Goal: Task Accomplishment & Management: Complete application form

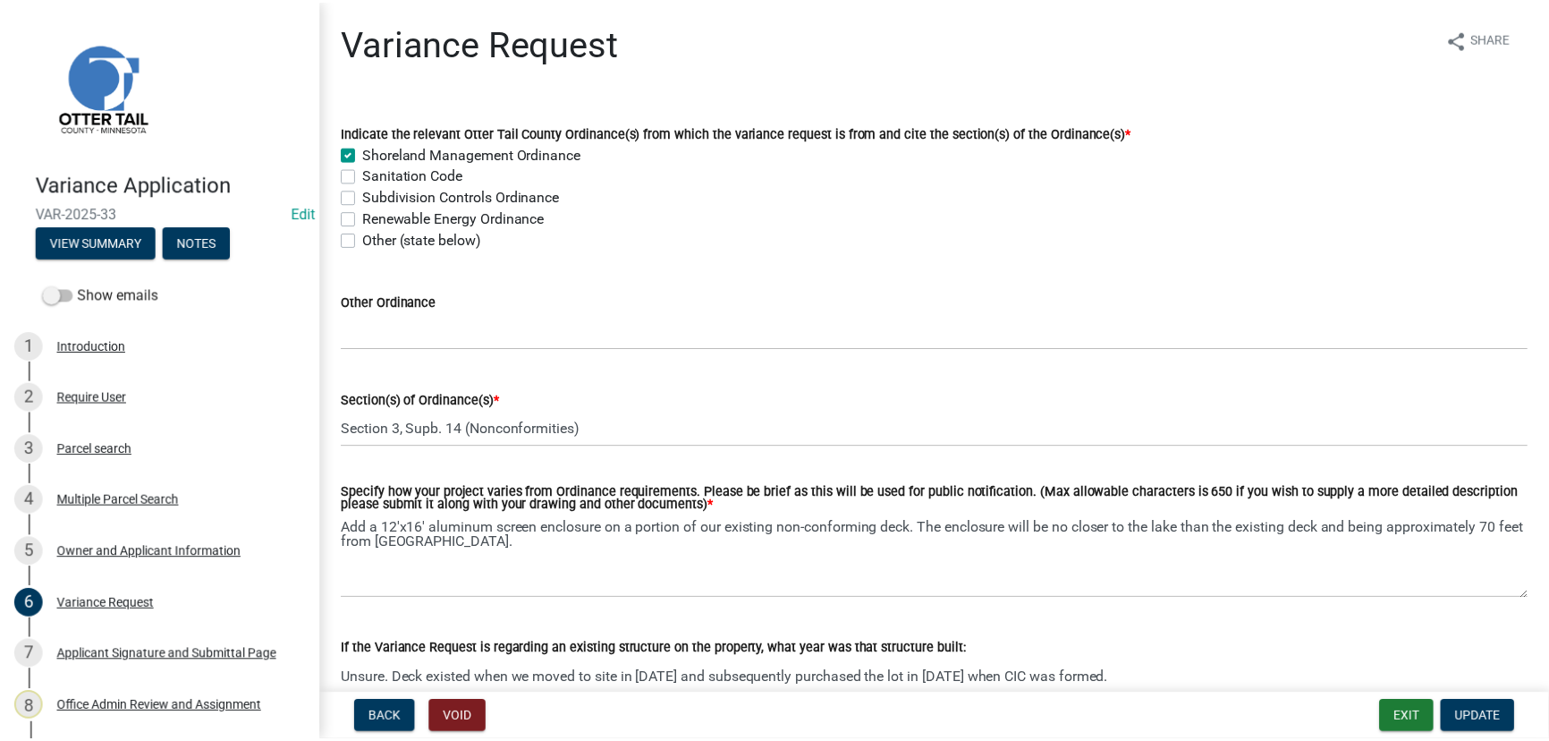
scroll to position [81, 0]
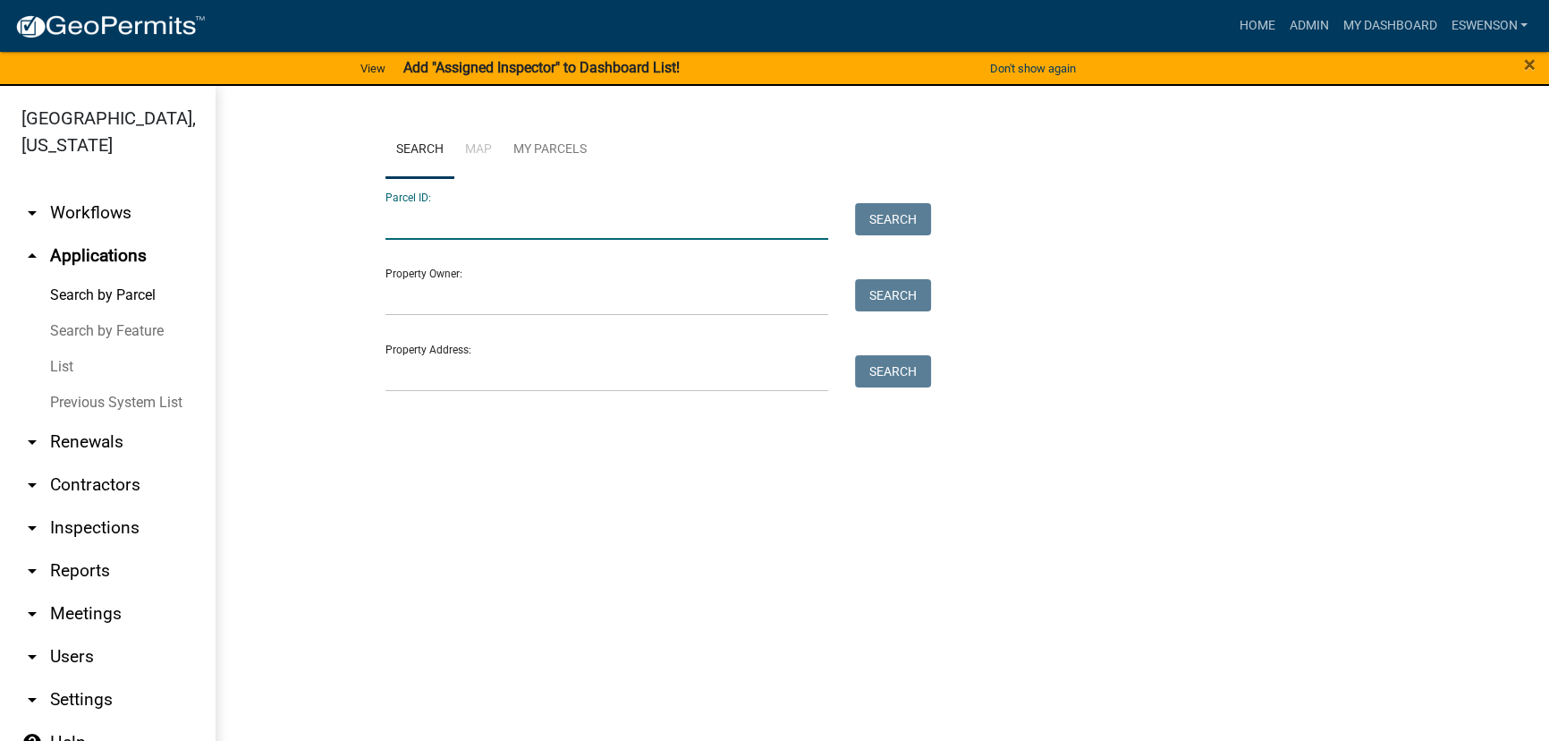
click at [446, 205] on input "Parcel ID:" at bounding box center [607, 221] width 443 height 37
click at [418, 383] on input "Property Address:" at bounding box center [607, 373] width 443 height 37
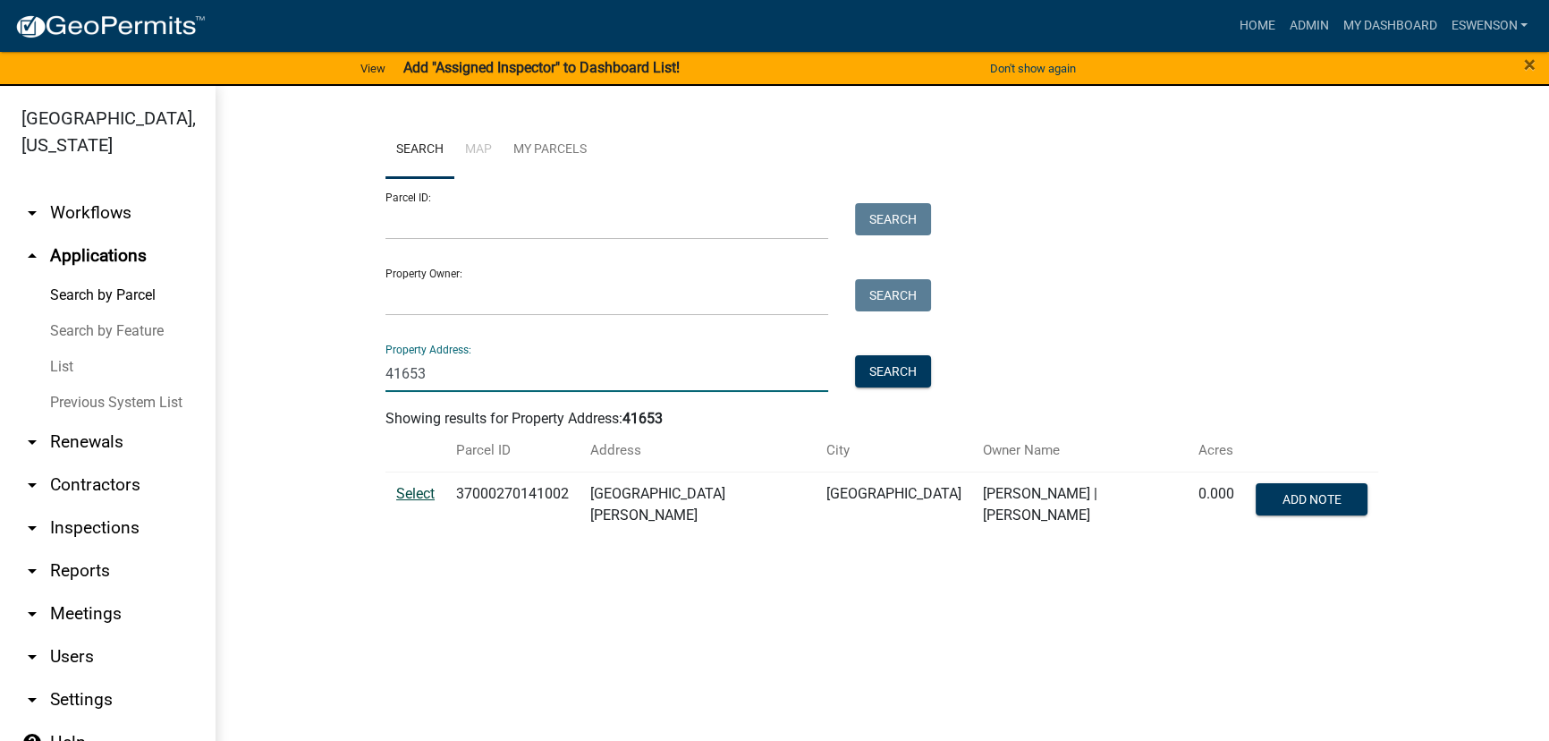
type input "41653"
click at [418, 492] on span "Select" at bounding box center [415, 493] width 38 height 17
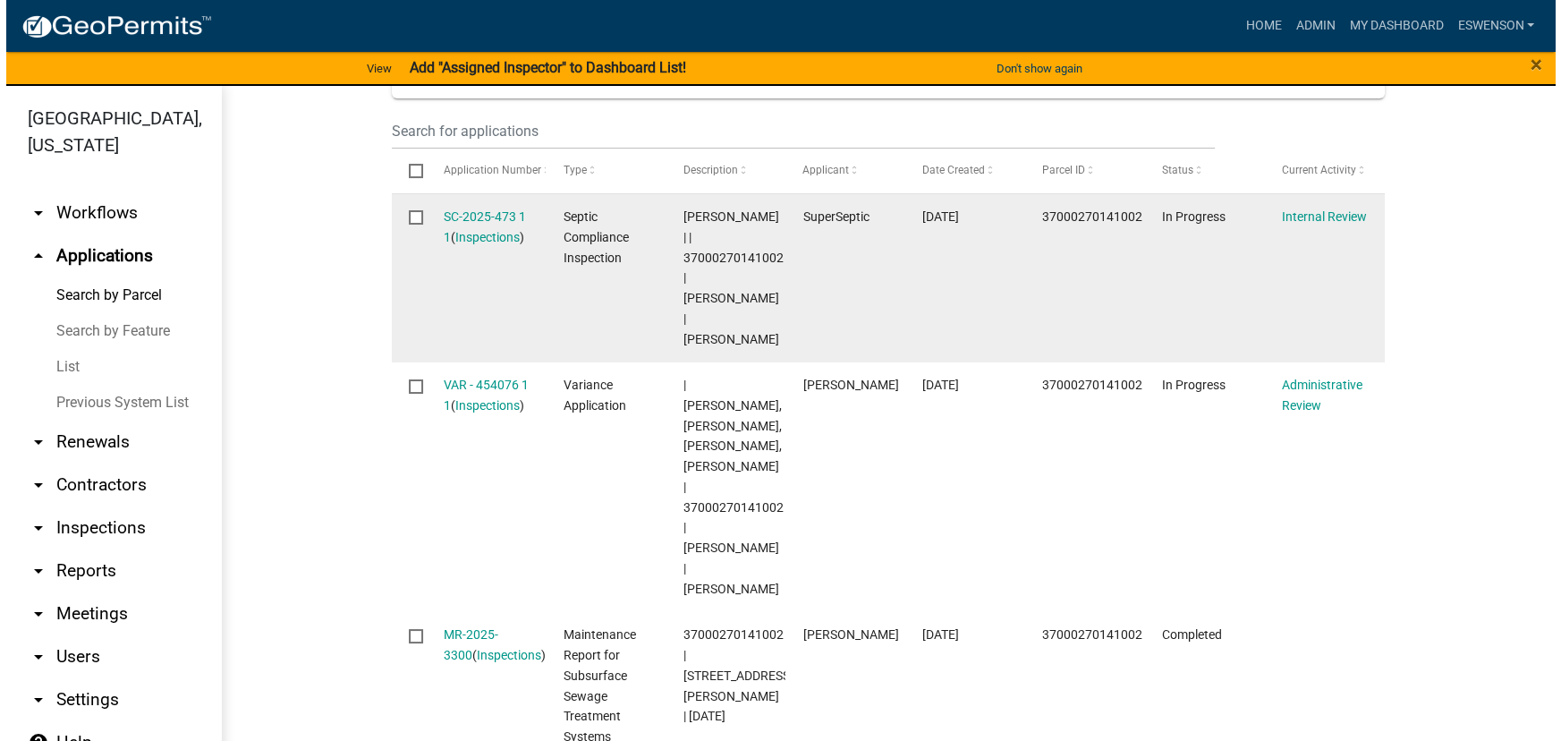
scroll to position [732, 0]
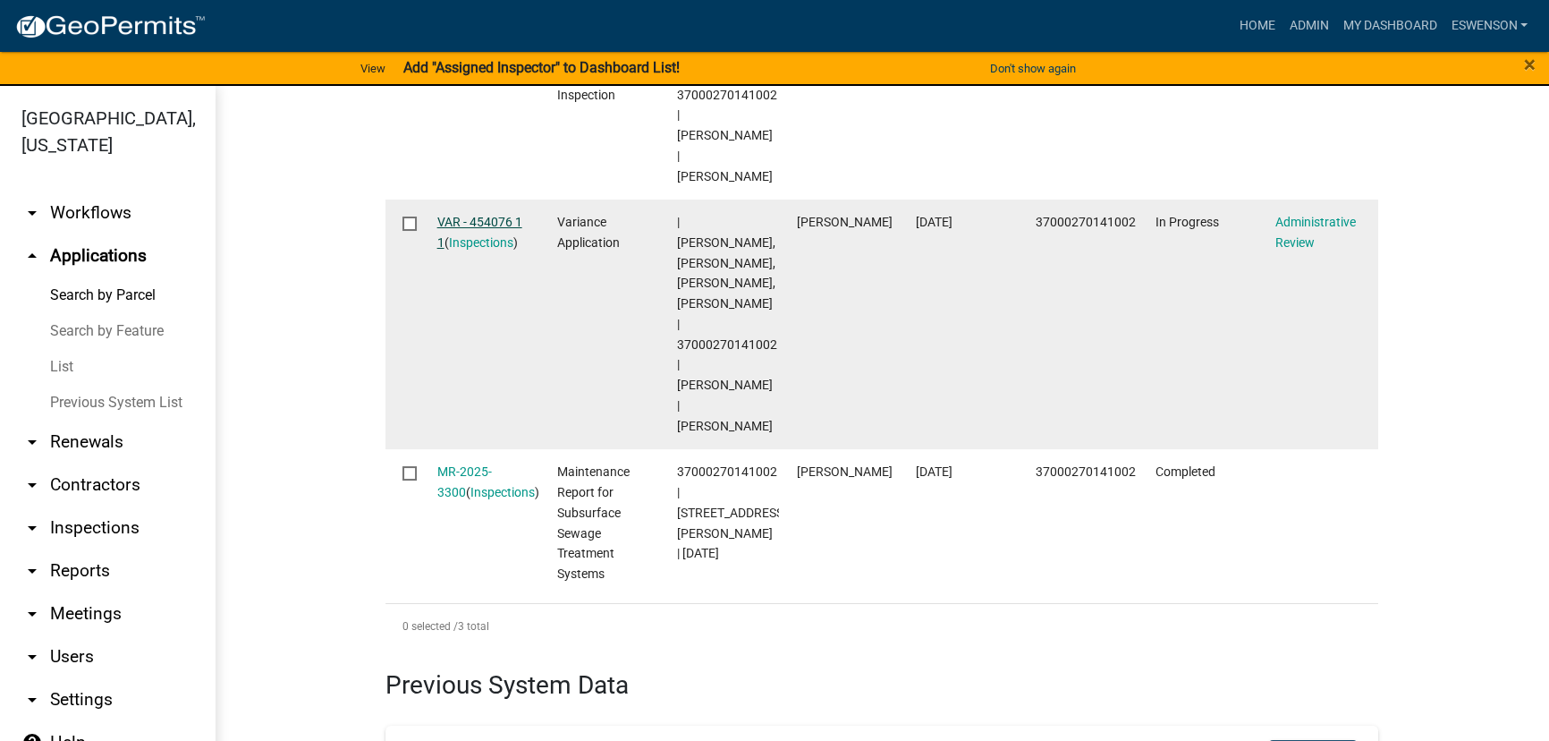
click at [500, 226] on link "VAR - 454076 1 1" at bounding box center [479, 232] width 85 height 35
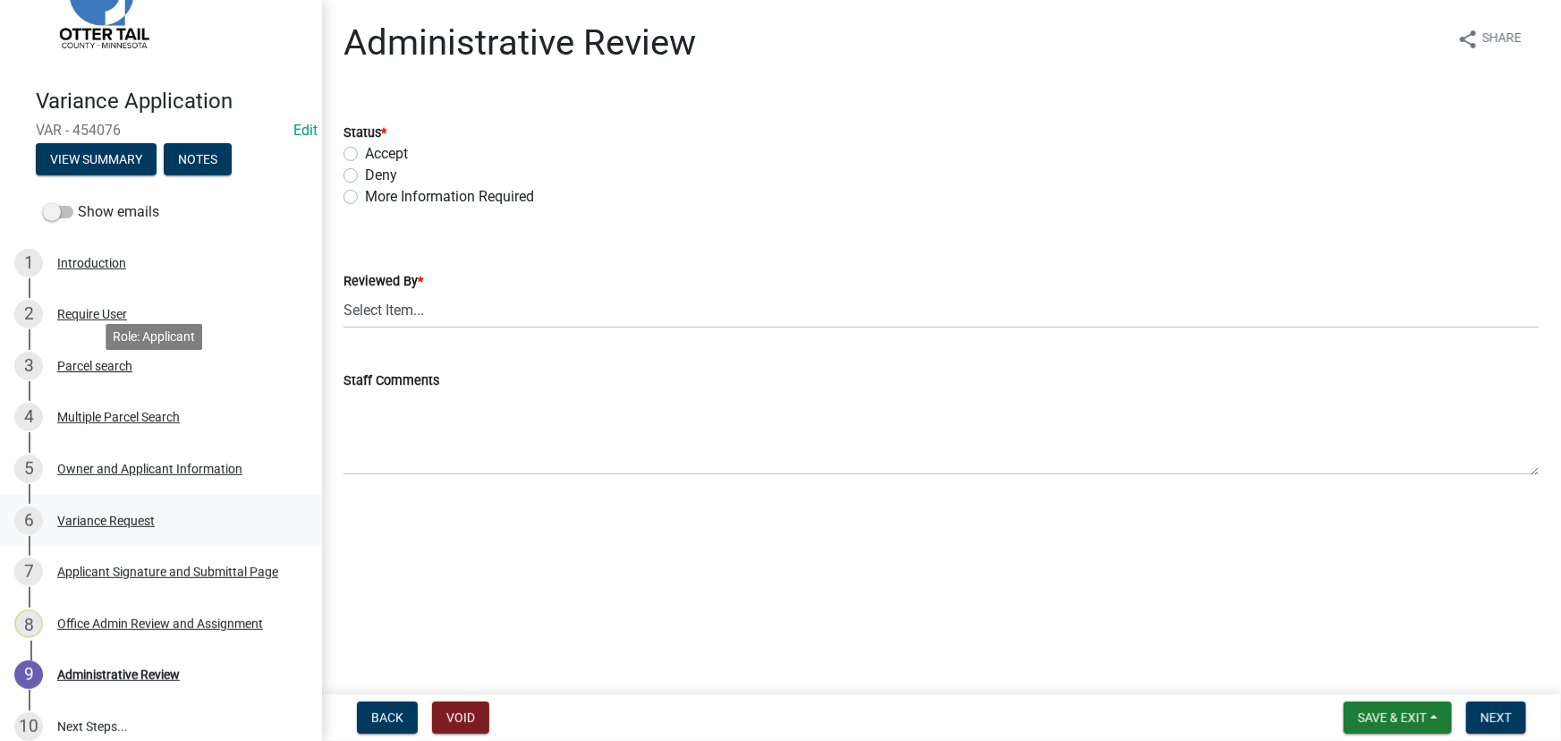
scroll to position [220, 0]
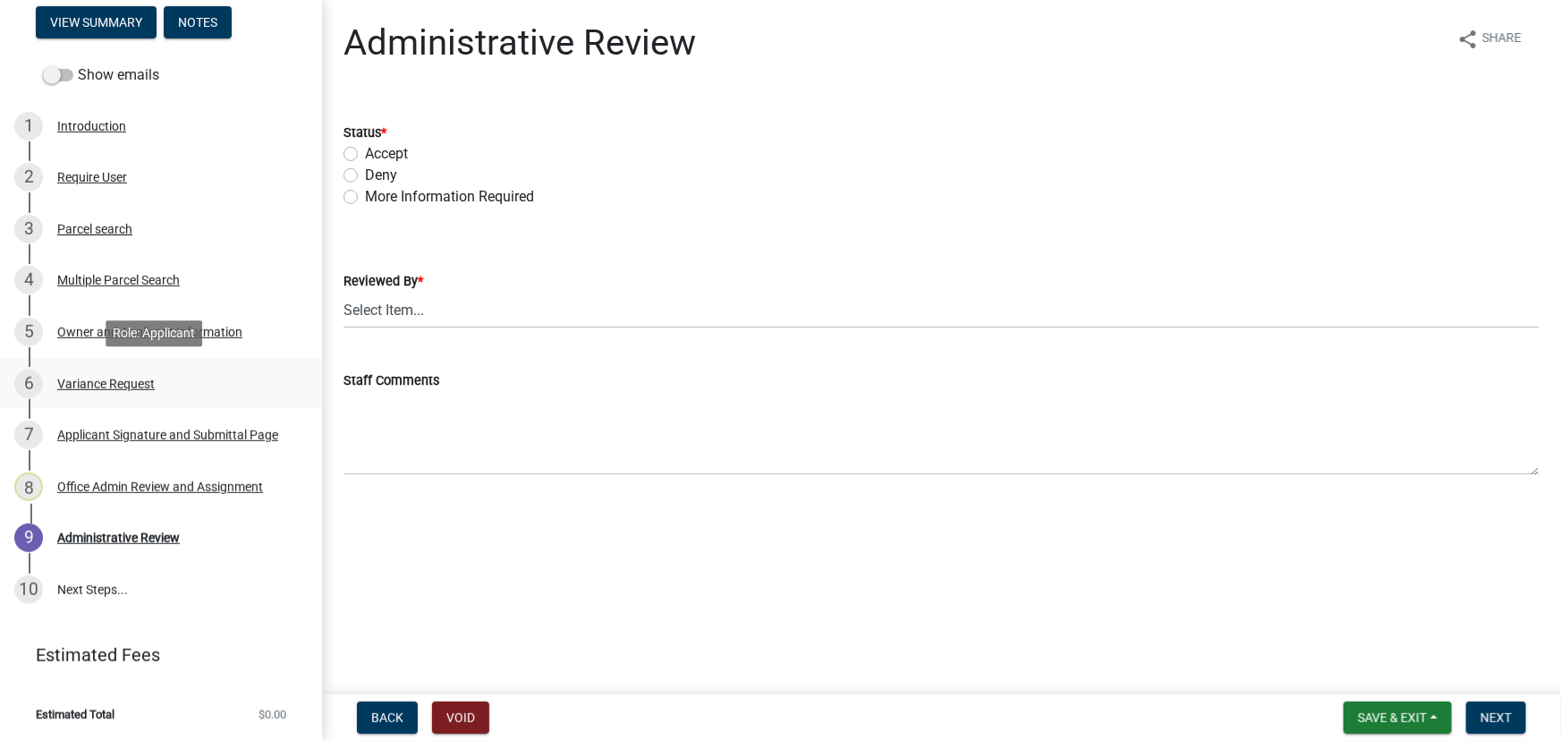
click at [126, 384] on div "Variance Request" at bounding box center [106, 383] width 98 height 13
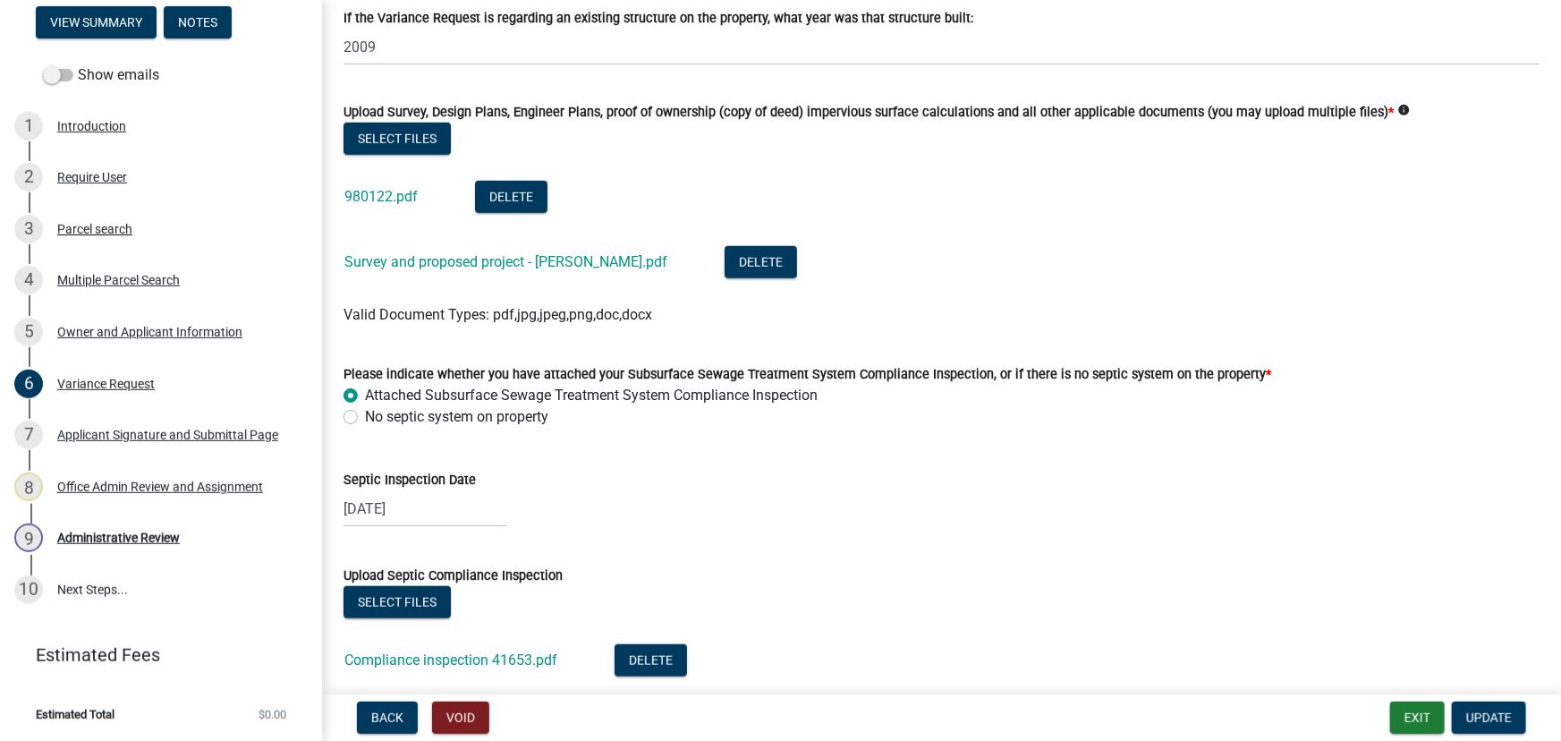
scroll to position [650, 0]
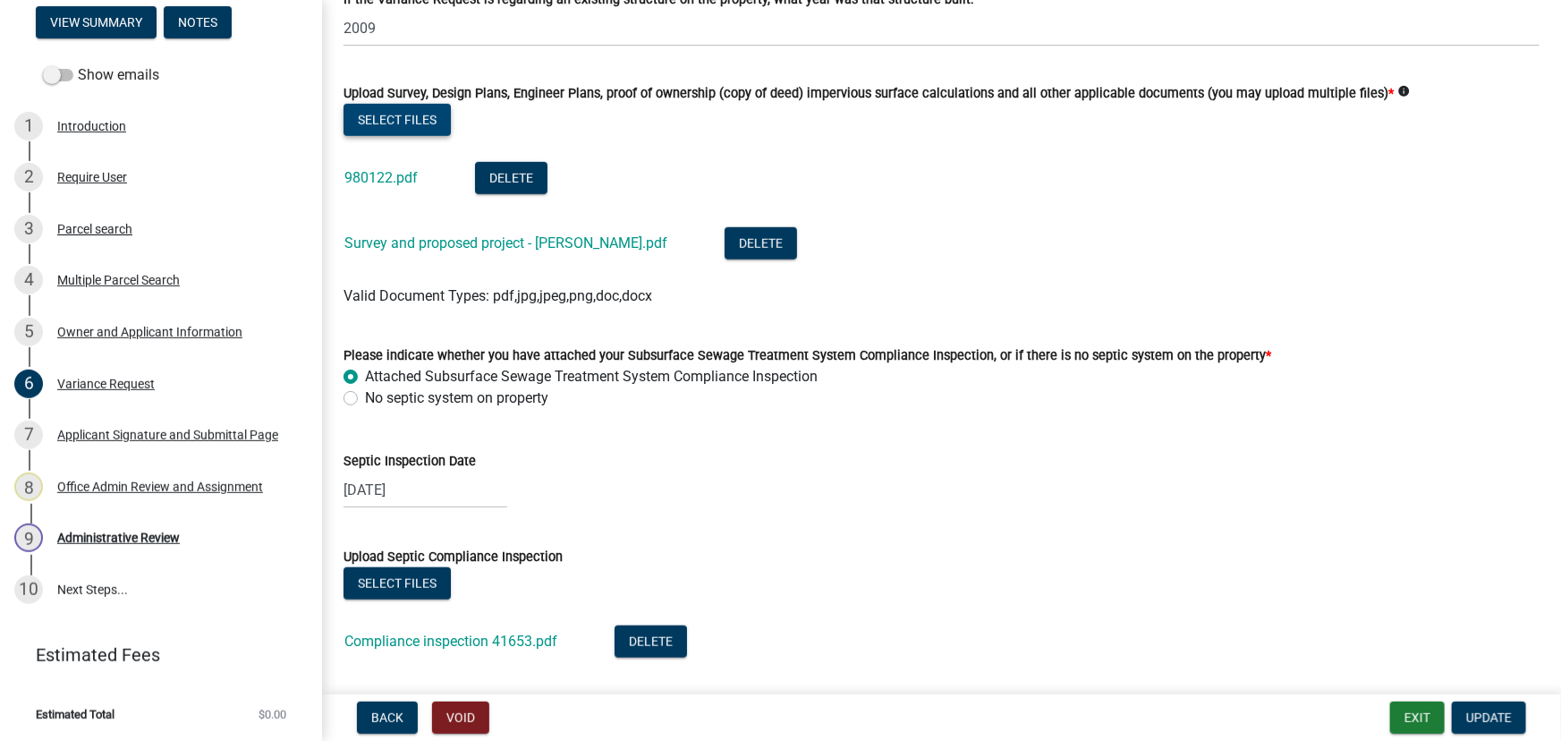
click at [408, 119] on button "Select files" at bounding box center [396, 120] width 107 height 32
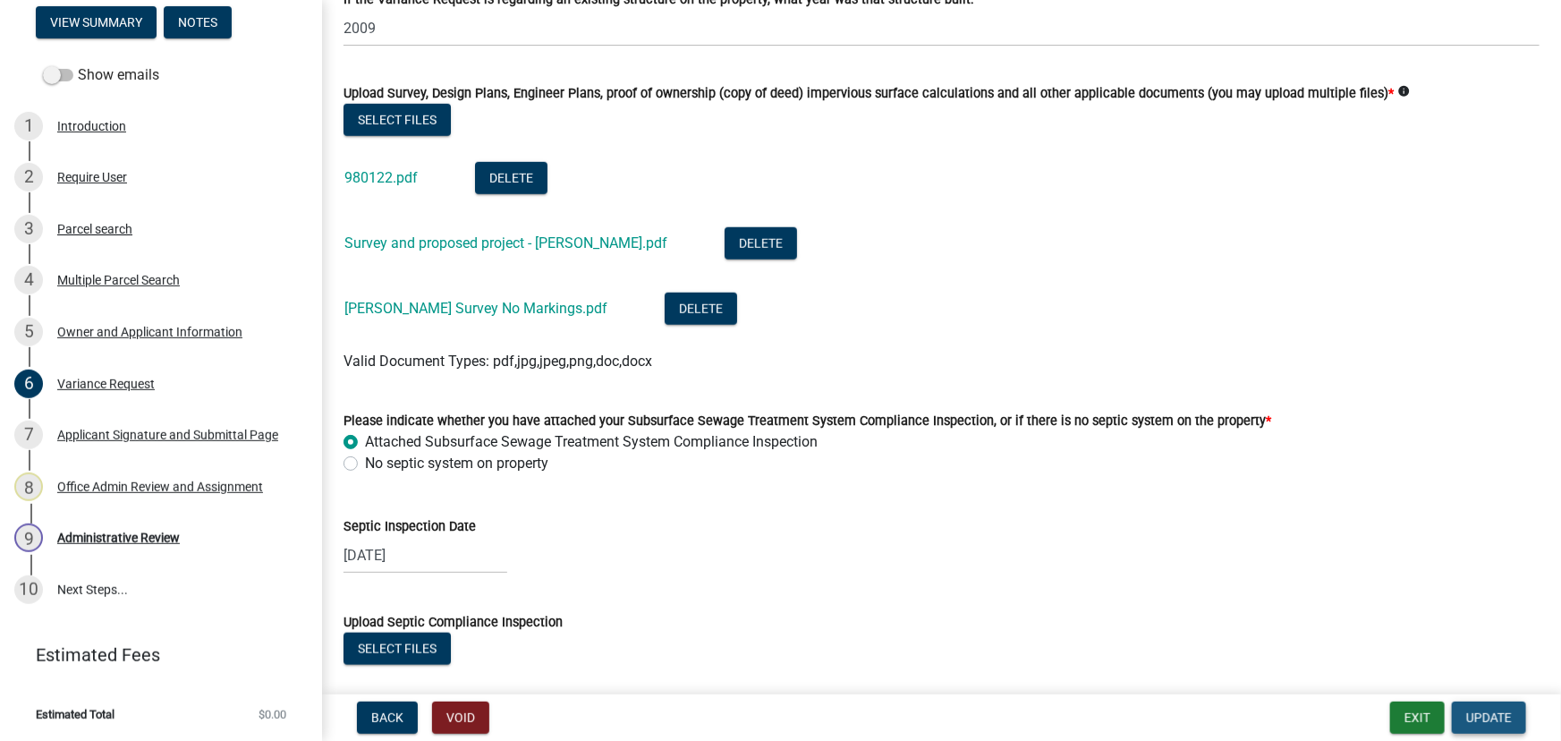
click at [1508, 714] on span "Update" at bounding box center [1489, 717] width 46 height 14
